Goal: Task Accomplishment & Management: Complete application form

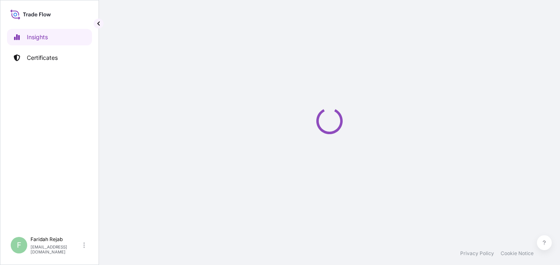
select select "2025"
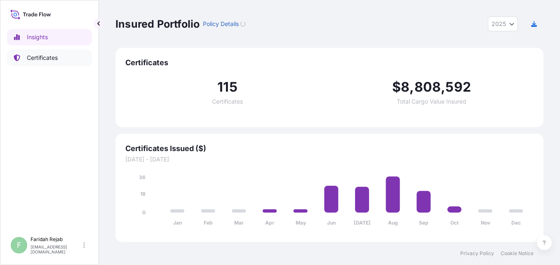
click at [45, 60] on p "Certificates" at bounding box center [42, 58] width 31 height 8
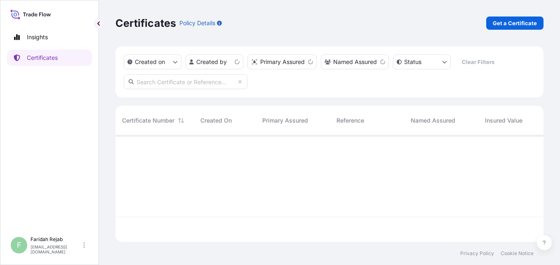
scroll to position [105, 422]
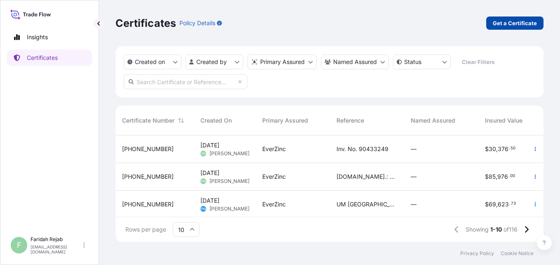
click at [515, 19] on p "Get a Certificate" at bounding box center [515, 23] width 44 height 8
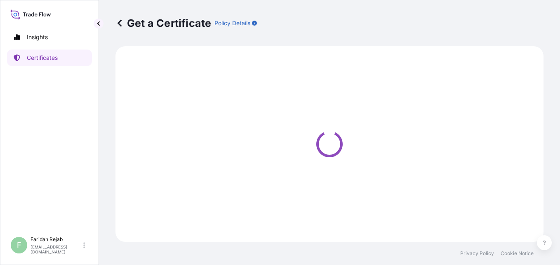
select select "Barge"
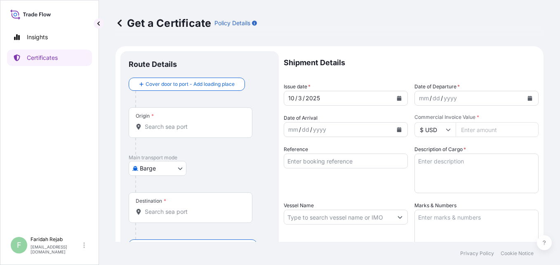
click at [526, 101] on button "Calendar" at bounding box center [530, 98] width 13 height 13
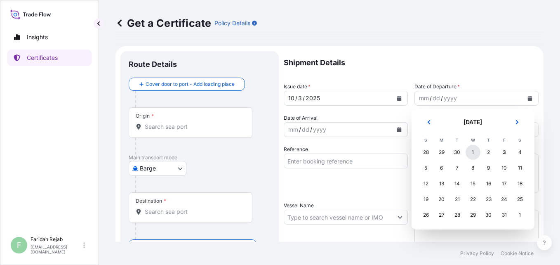
click at [473, 153] on div "1" at bounding box center [473, 152] width 15 height 15
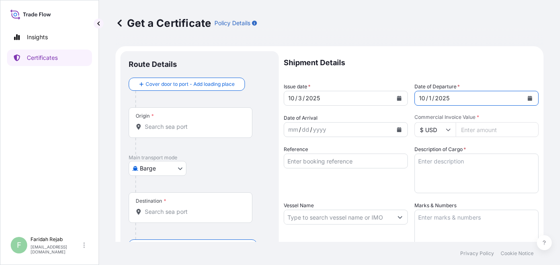
click at [397, 128] on icon "Calendar" at bounding box center [399, 129] width 5 height 5
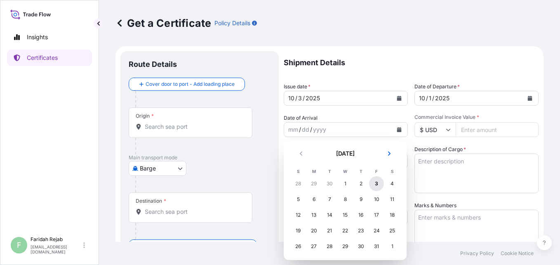
click at [377, 184] on div "3" at bounding box center [376, 183] width 15 height 15
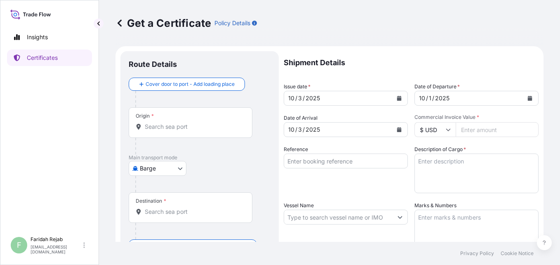
click at [475, 129] on input "Commercial Invoice Value *" at bounding box center [497, 129] width 83 height 15
type input "71800"
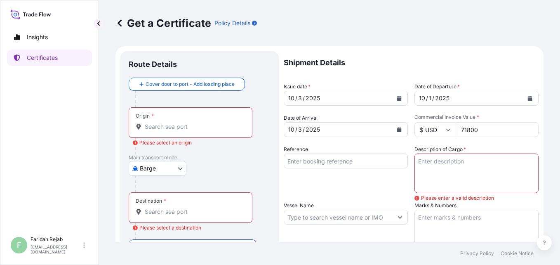
click at [442, 162] on textarea "Description of Cargo *" at bounding box center [477, 174] width 124 height 40
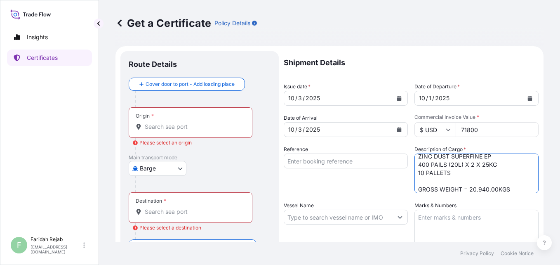
scroll to position [13, 0]
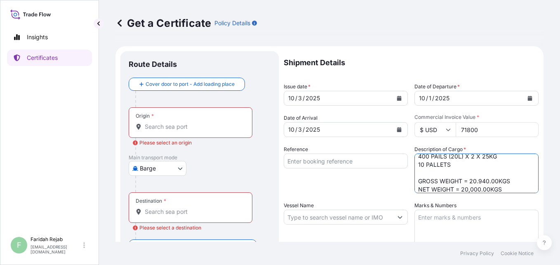
type textarea "ZINC DUST SUPERFINE EP 400 PAILS (20L) X 2 X 25KG 10 PALLETS GROSS WEIGHT = 20.…"
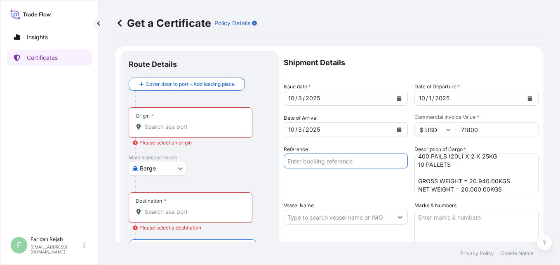
click at [353, 160] on input "Reference" at bounding box center [346, 161] width 124 height 15
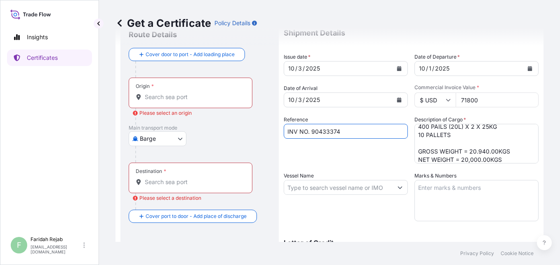
scroll to position [33, 0]
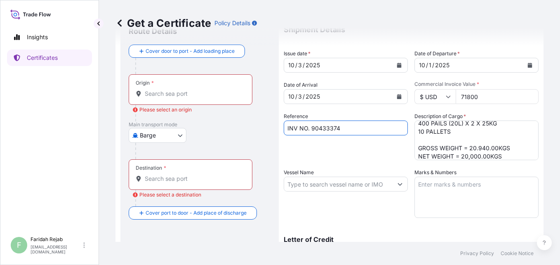
type input "INV NO. 90433374"
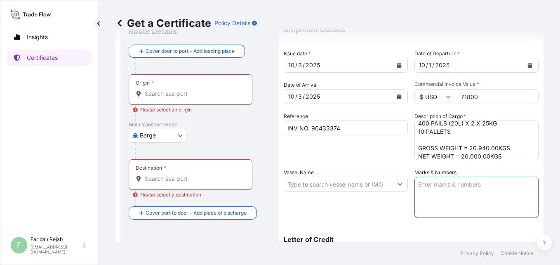
click at [440, 181] on textarea "Marks & Numbers" at bounding box center [477, 197] width 124 height 41
type textarea "PT PPG COATING INDONESIA PO/NO.: 3000079036 [GEOGRAPHIC_DATA]"
click at [377, 186] on input "Vessel Name" at bounding box center [338, 184] width 109 height 15
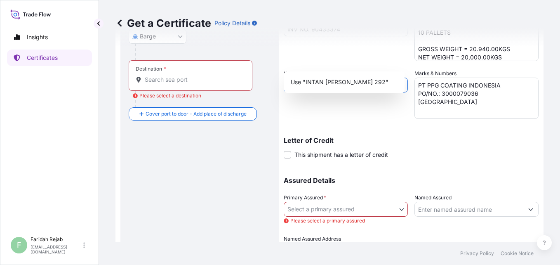
scroll to position [176, 0]
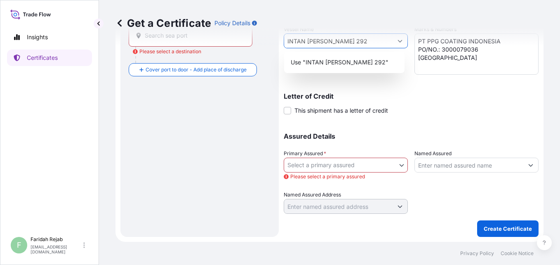
type input "INTAN [PERSON_NAME] 292"
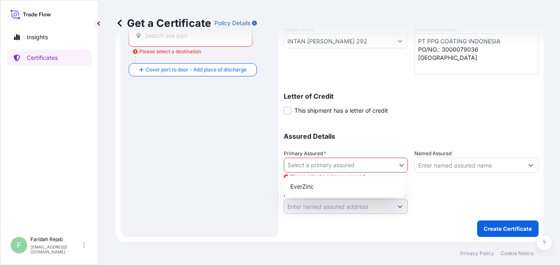
click at [397, 168] on body "1 option available. 0 options available. 1 option available. 1 option available…" at bounding box center [280, 132] width 560 height 265
click at [315, 184] on div "EverZinc" at bounding box center [344, 186] width 115 height 15
select select "31493"
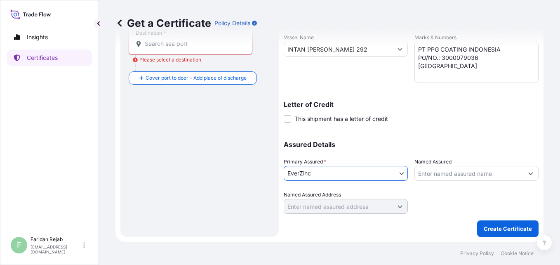
scroll to position [0, 0]
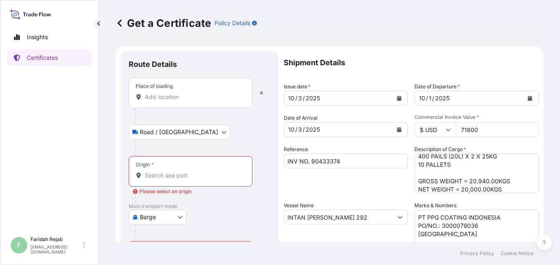
click at [210, 106] on div "Place of loading" at bounding box center [191, 93] width 124 height 31
click at [210, 101] on input "Place of loading" at bounding box center [193, 97] width 97 height 8
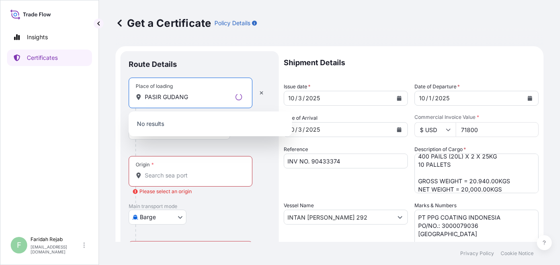
type input "PASIR GUDANG"
click at [189, 170] on div "Origin *" at bounding box center [191, 171] width 124 height 31
click at [189, 171] on input "Origin * Please select an origin" at bounding box center [193, 175] width 97 height 8
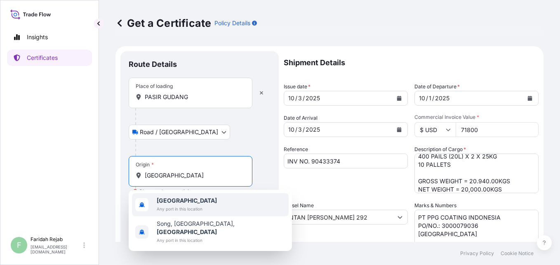
click at [173, 208] on span "Any port in this location" at bounding box center [187, 209] width 60 height 8
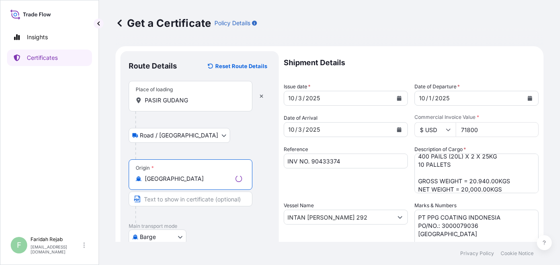
type input "[GEOGRAPHIC_DATA]"
click at [555, 246] on footer "Privacy Policy Cookie Notice" at bounding box center [329, 253] width 461 height 23
click at [555, 243] on footer "Privacy Policy Cookie Notice" at bounding box center [329, 253] width 461 height 23
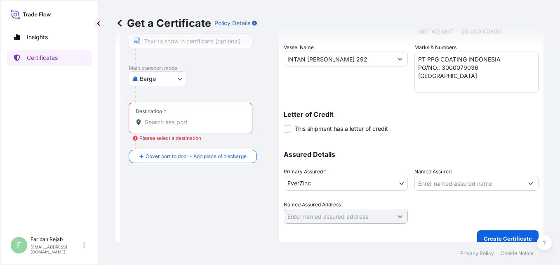
scroll to position [165, 0]
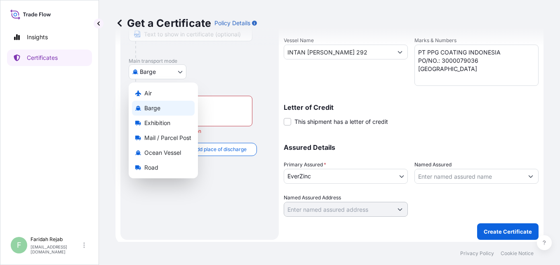
click at [183, 67] on body "2 options available. Insights Certificates F [PERSON_NAME] [EMAIL_ADDRESS][DOMA…" at bounding box center [280, 132] width 560 height 265
click at [156, 150] on span "Ocean Vessel" at bounding box center [162, 153] width 37 height 8
select select "Ocean Vessel"
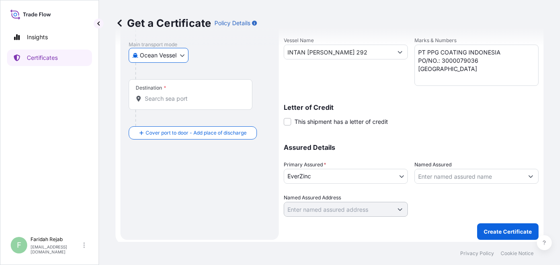
click at [193, 102] on input "Destination *" at bounding box center [193, 99] width 97 height 8
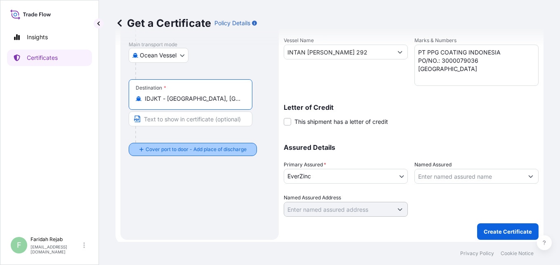
type input "IDJKT - [GEOGRAPHIC_DATA], [GEOGRAPHIC_DATA], [GEOGRAPHIC_DATA]"
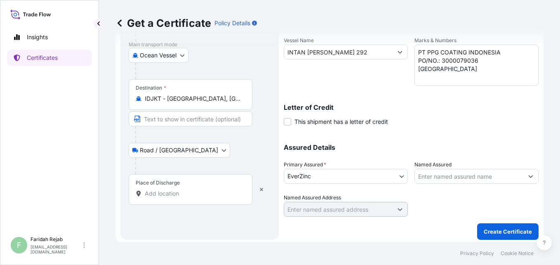
click at [167, 197] on input "Place of Discharge" at bounding box center [193, 193] width 97 height 8
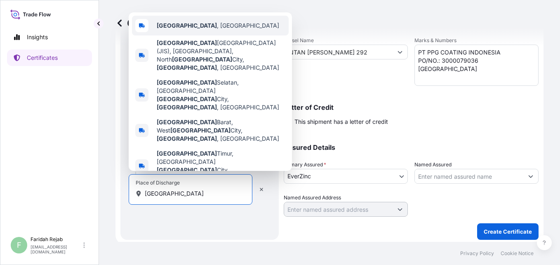
click at [168, 29] on b "[GEOGRAPHIC_DATA]" at bounding box center [187, 25] width 60 height 7
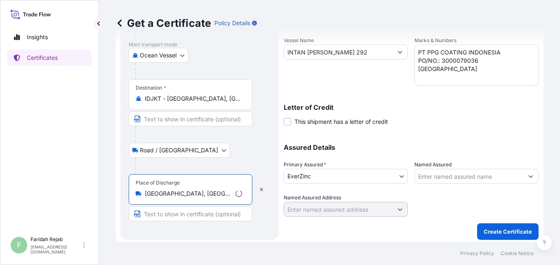
scroll to position [0, 0]
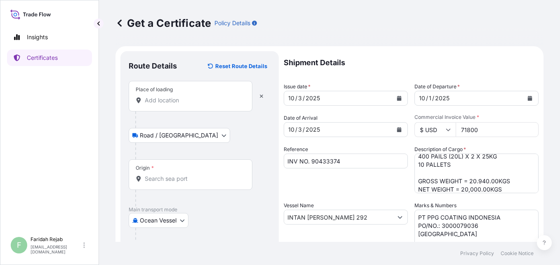
type input "[GEOGRAPHIC_DATA], [GEOGRAPHIC_DATA]"
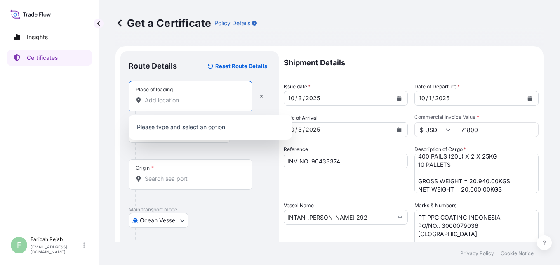
click at [191, 101] on input "Place of loading" at bounding box center [193, 100] width 97 height 8
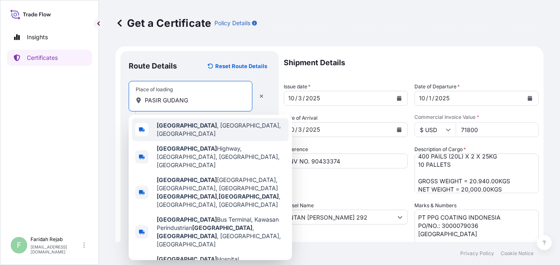
click at [186, 125] on b "[GEOGRAPHIC_DATA]" at bounding box center [187, 125] width 60 height 7
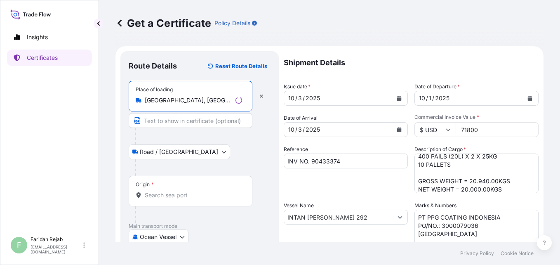
type input "[GEOGRAPHIC_DATA], [GEOGRAPHIC_DATA], [GEOGRAPHIC_DATA]"
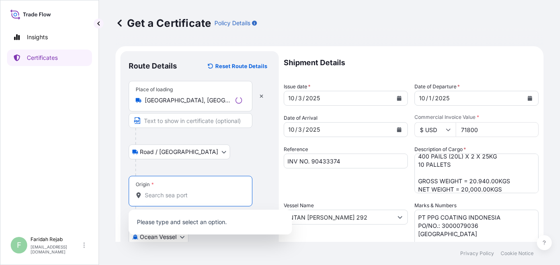
click at [167, 198] on input "Origin *" at bounding box center [193, 195] width 97 height 8
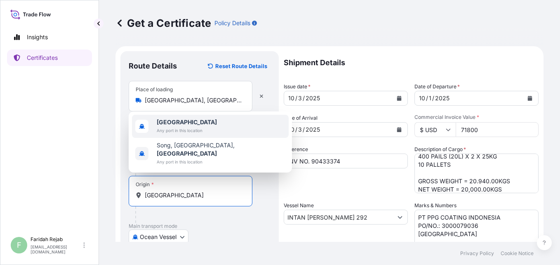
click at [185, 126] on span "[GEOGRAPHIC_DATA]" at bounding box center [187, 122] width 60 height 8
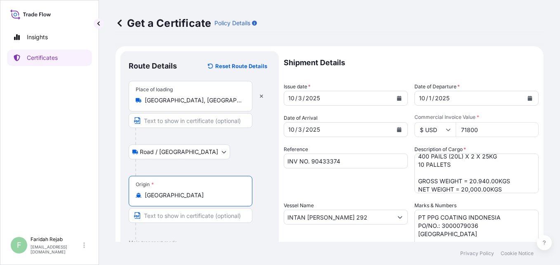
scroll to position [191, 0]
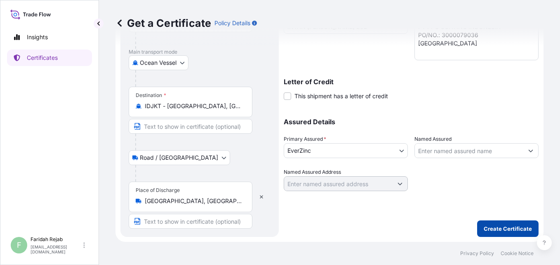
type input "[GEOGRAPHIC_DATA]"
click at [506, 230] on p "Create Certificate" at bounding box center [508, 229] width 48 height 8
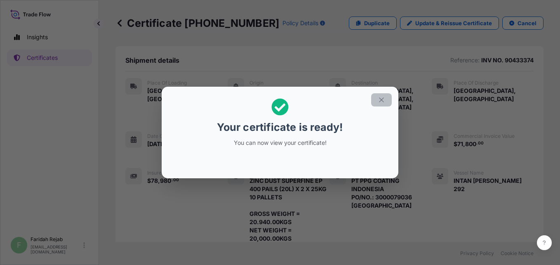
click at [385, 99] on button "button" at bounding box center [381, 99] width 21 height 13
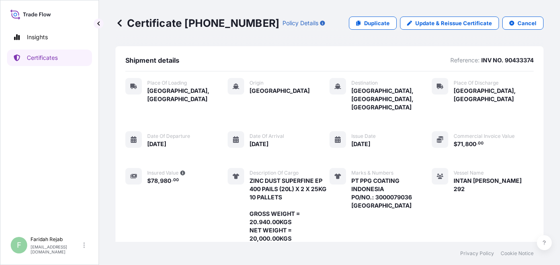
scroll to position [158, 0]
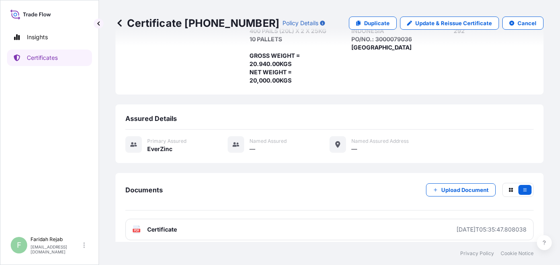
click at [135, 229] on text "PDF" at bounding box center [136, 230] width 5 height 3
